Goal: Task Accomplishment & Management: Use online tool/utility

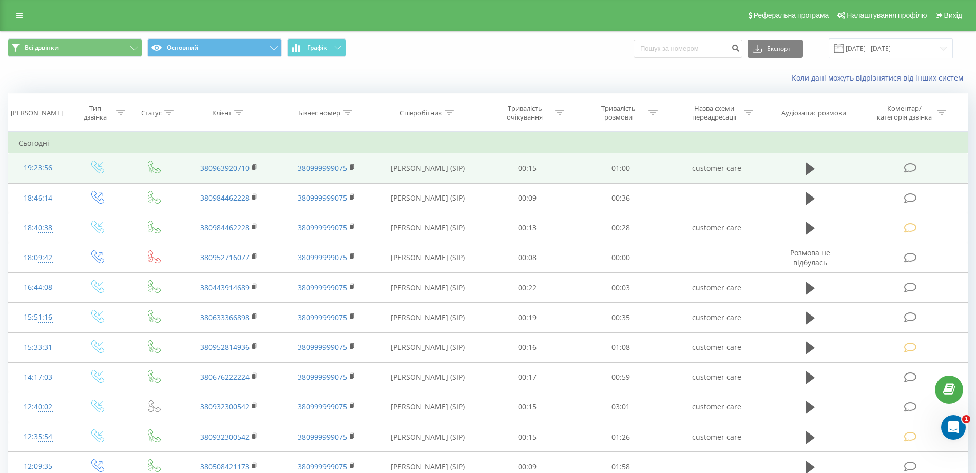
click at [915, 169] on icon at bounding box center [910, 168] width 13 height 11
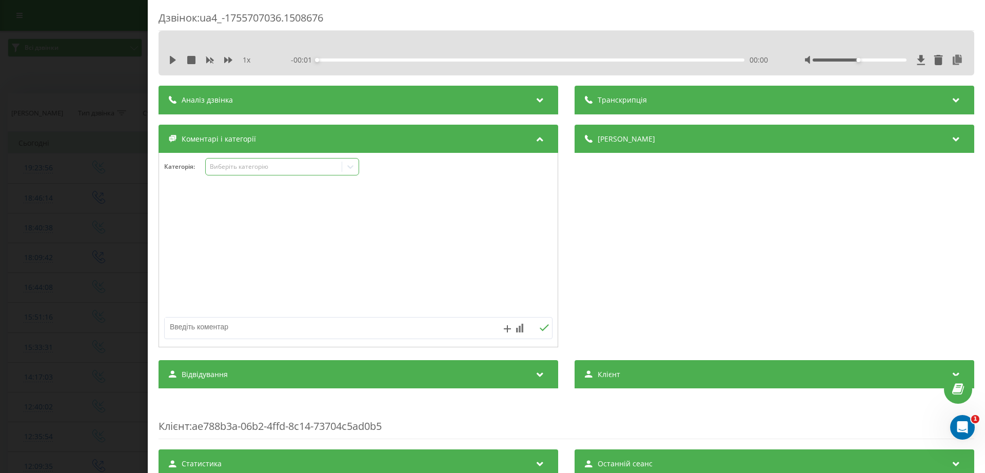
click at [280, 172] on div "Виберіть категорію" at bounding box center [282, 166] width 154 height 17
click at [246, 164] on div "Виберіть категорію" at bounding box center [274, 167] width 128 height 8
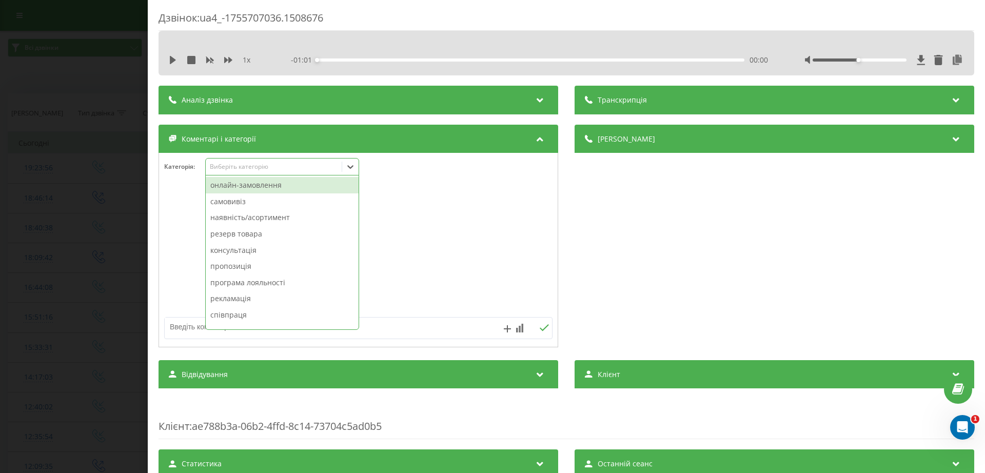
click at [247, 165] on div "Виберіть категорію" at bounding box center [274, 167] width 128 height 8
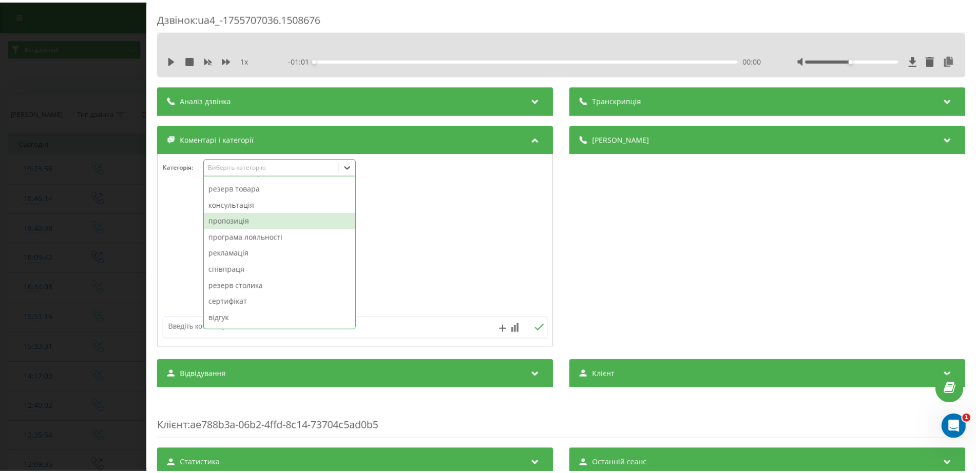
scroll to position [64, 0]
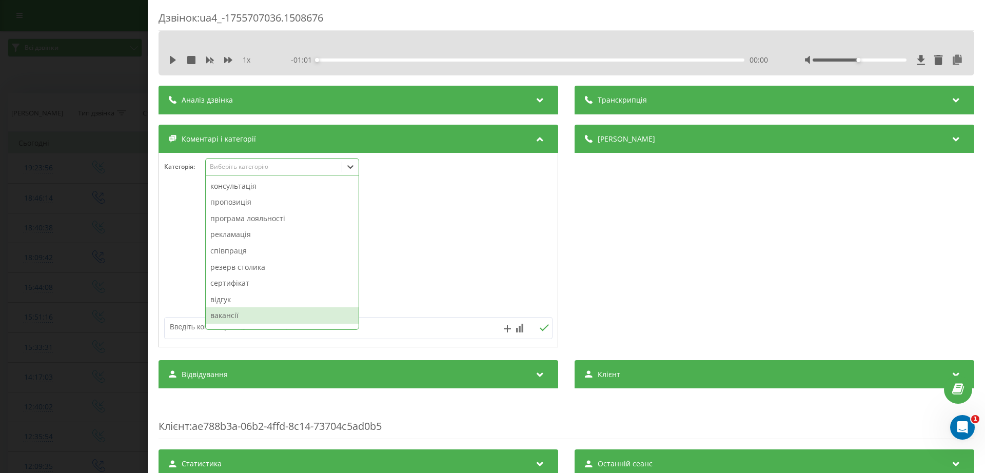
click at [239, 314] on div "вакансії" at bounding box center [282, 315] width 153 height 16
click at [82, 258] on div "Дзвінок : ua4_-1755707036.1508676 1 x - 01:01 00:00 00:00 Транскрипція Для AI-а…" at bounding box center [492, 236] width 985 height 473
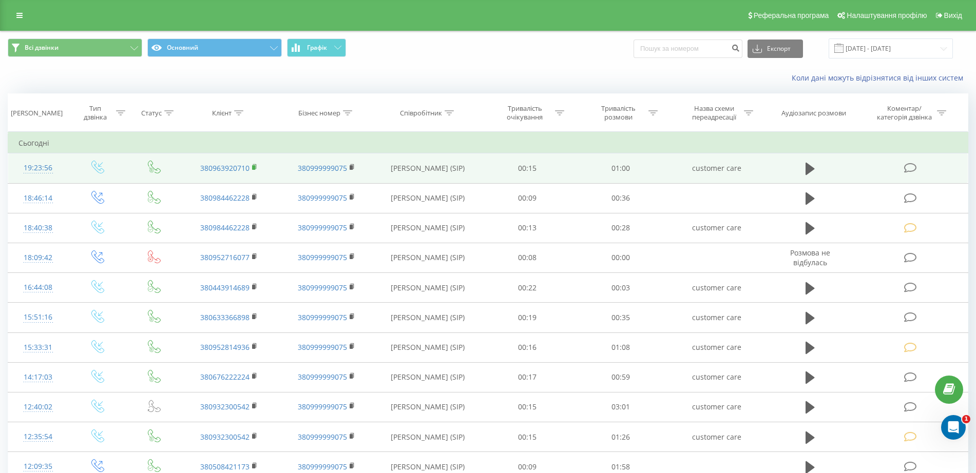
click at [254, 166] on rect at bounding box center [253, 167] width 3 height 5
